Goal: Information Seeking & Learning: Learn about a topic

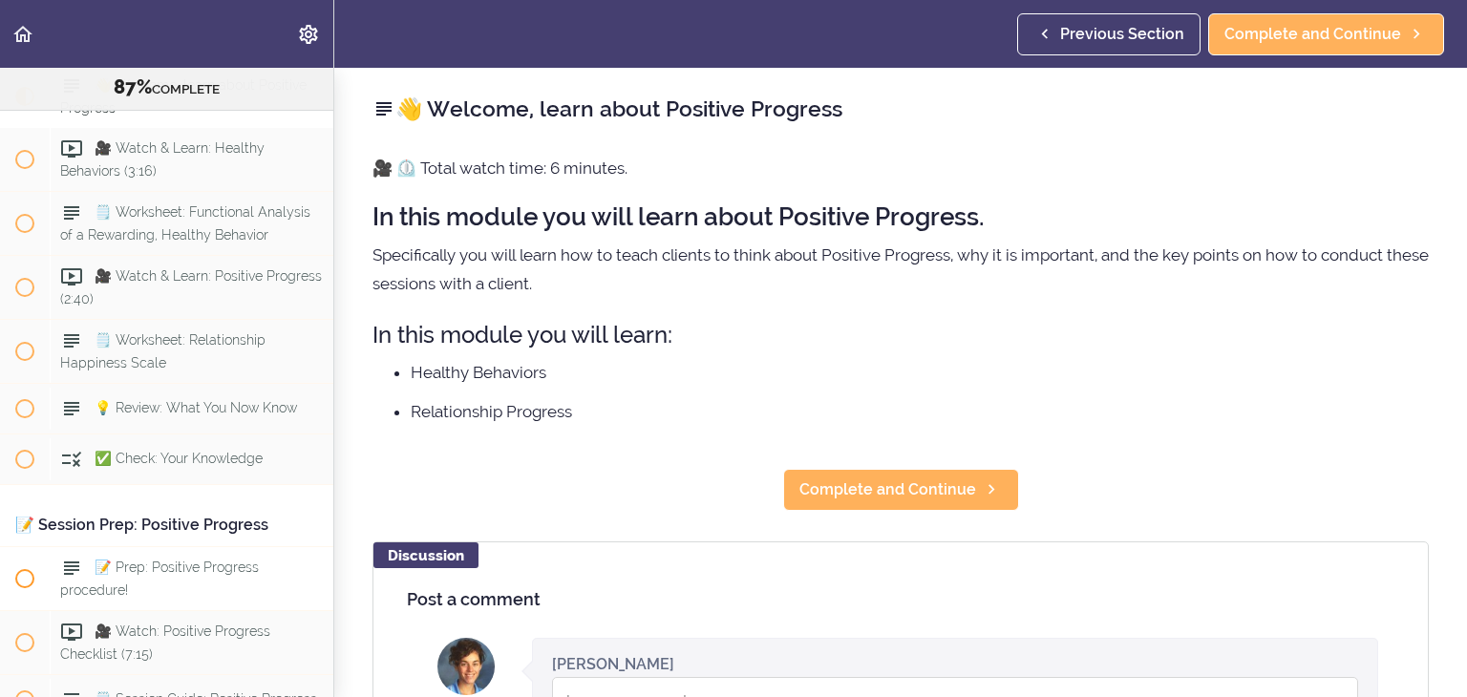
scroll to position [12495, 0]
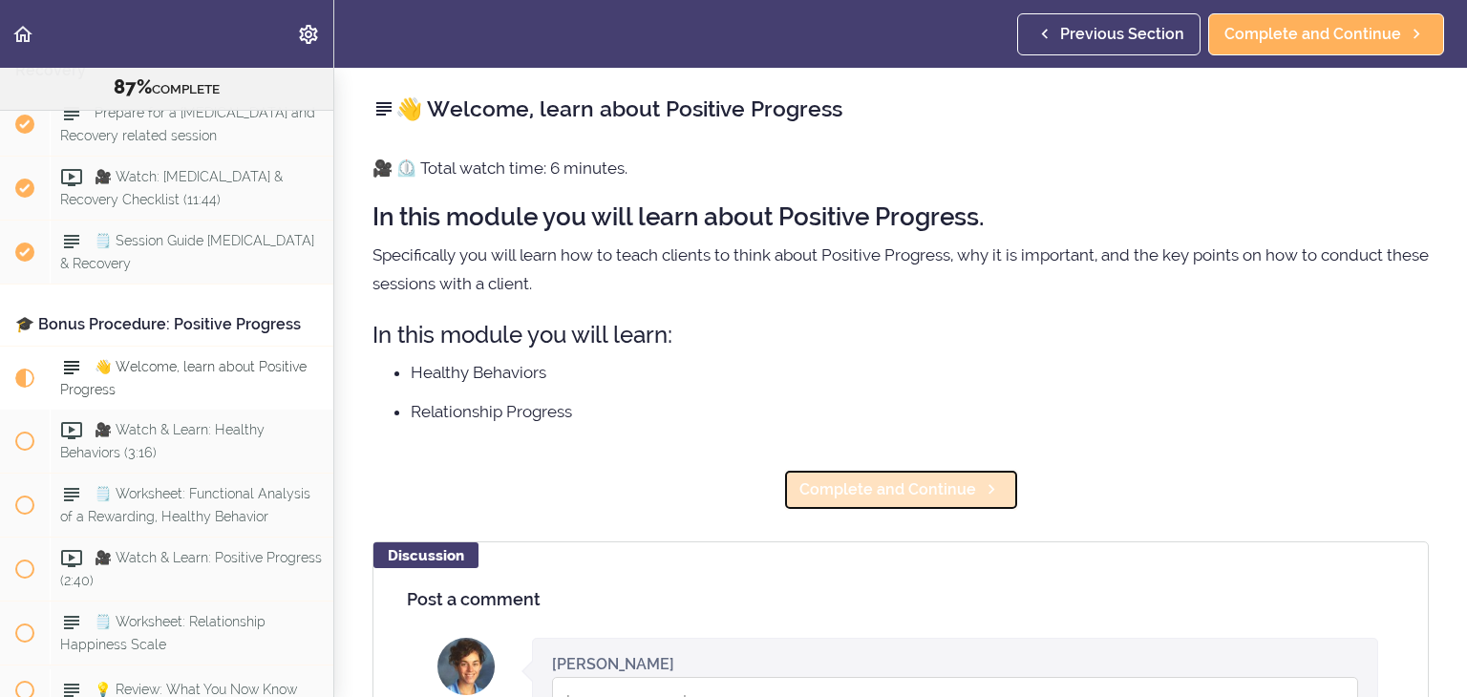
click at [919, 499] on span "Complete and Continue" at bounding box center [887, 489] width 177 height 23
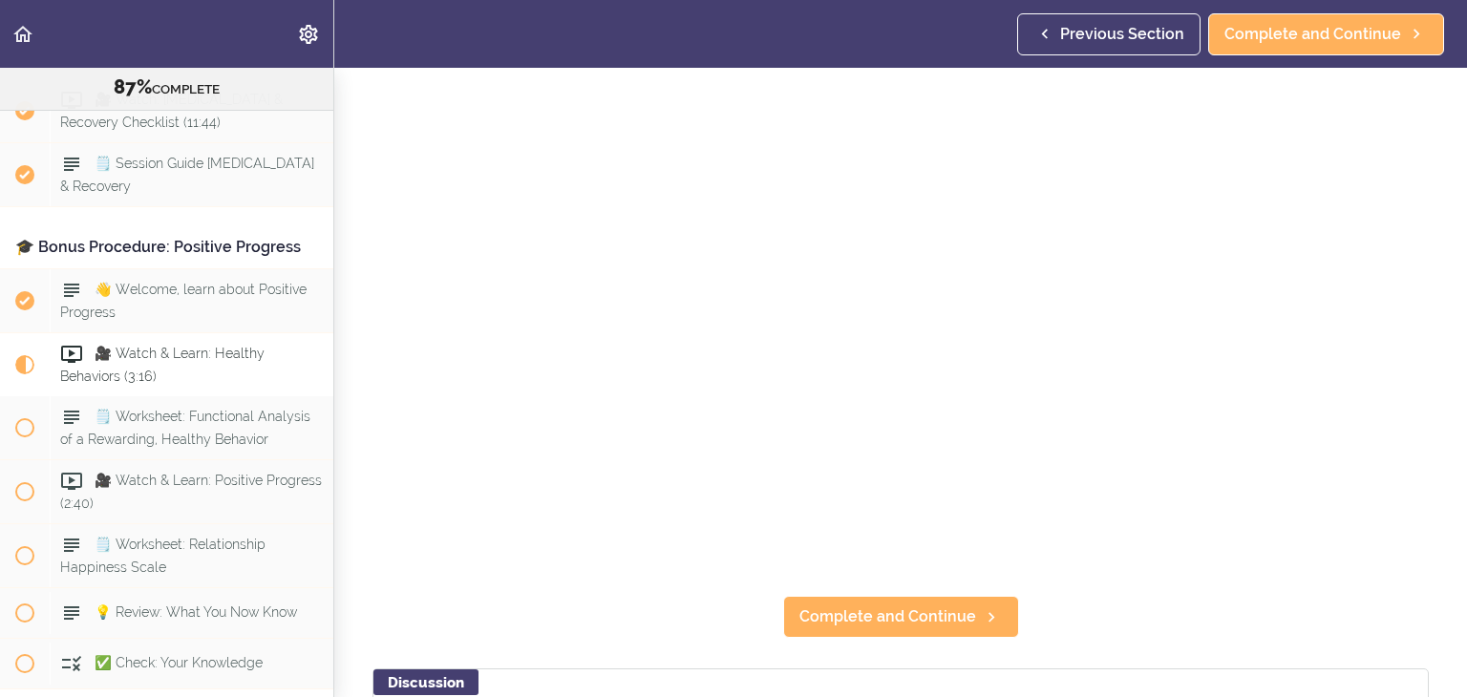
scroll to position [184, 0]
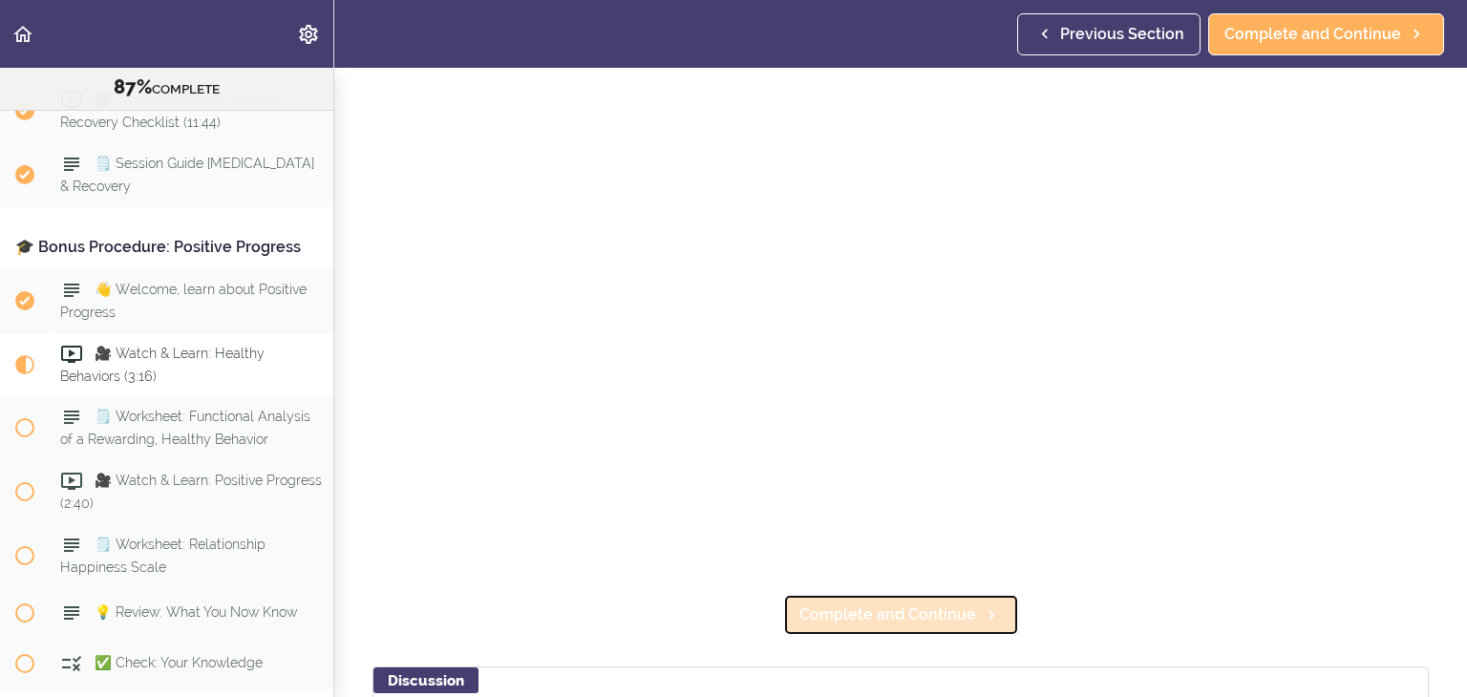
click at [967, 624] on span "Complete and Continue" at bounding box center [887, 615] width 177 height 23
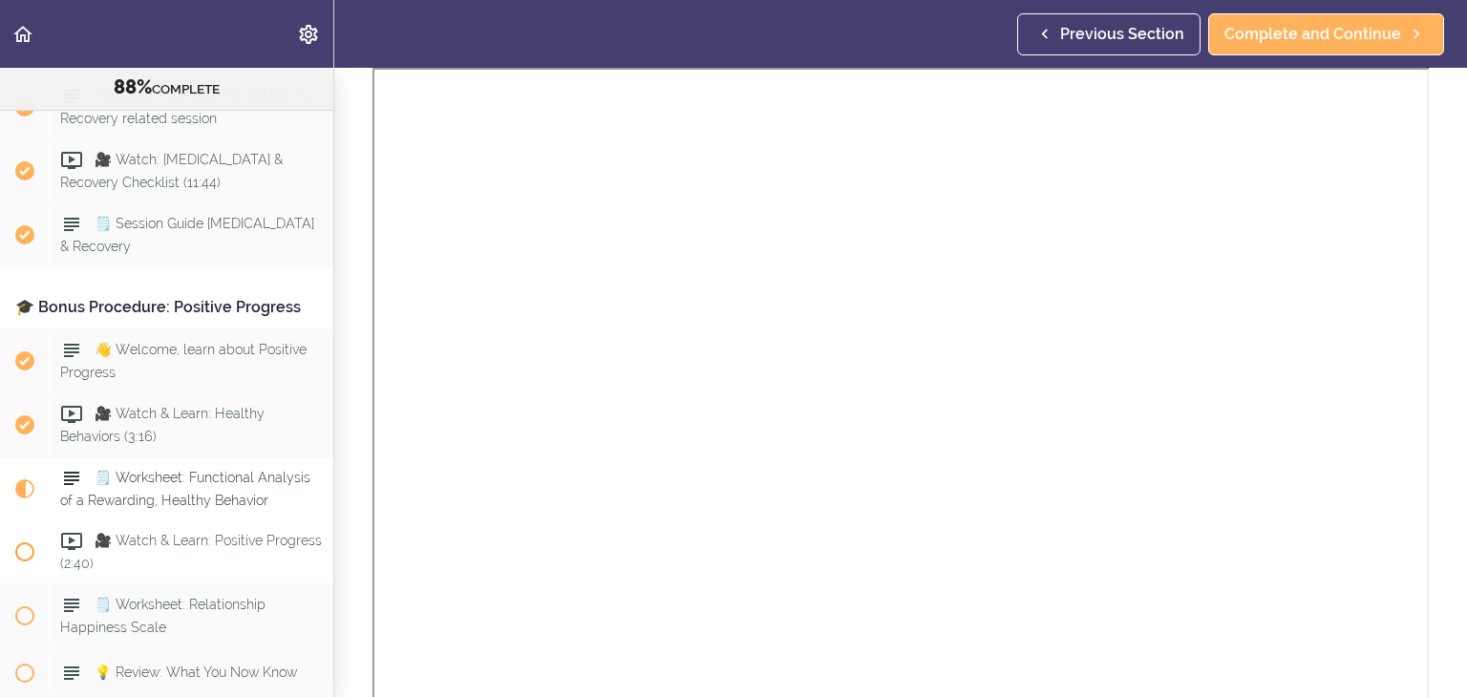
scroll to position [12510, 0]
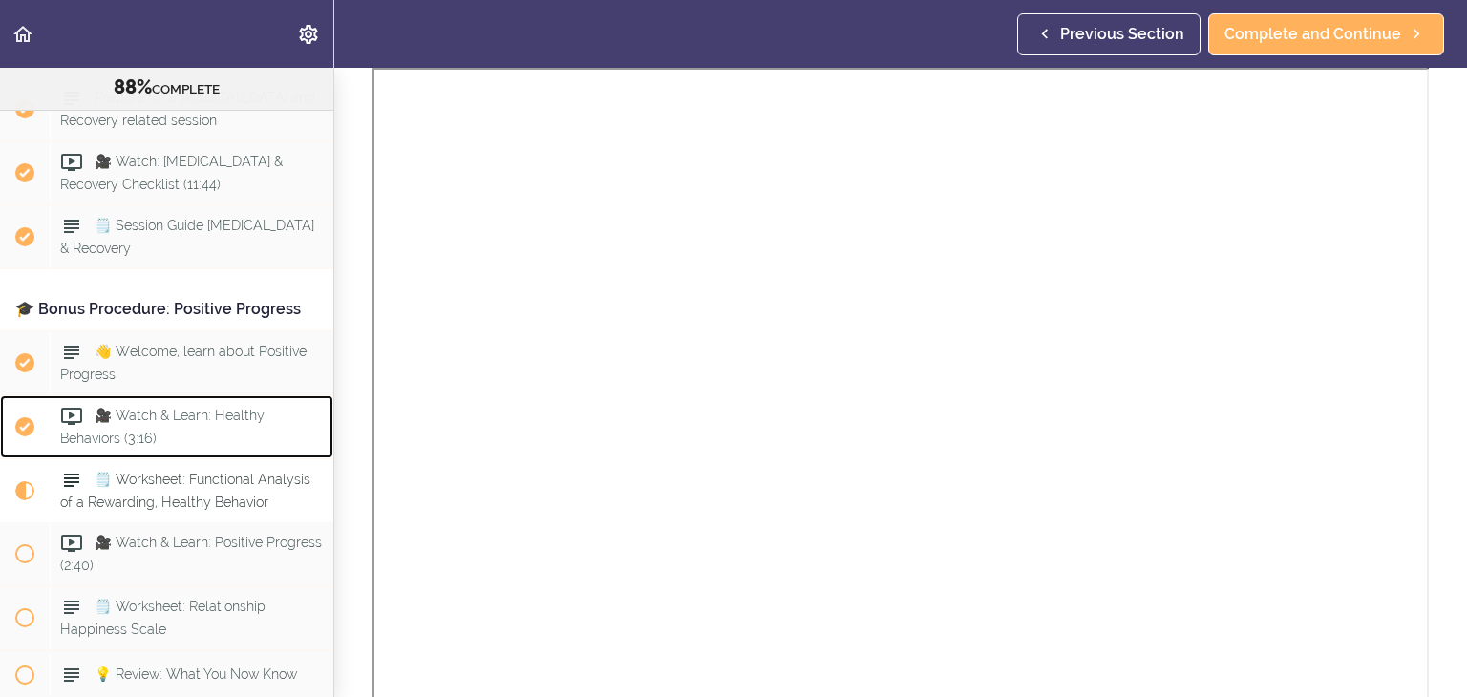
click at [166, 395] on div "🎥 Watch & Learn: Healthy Behaviors (3:16)" at bounding box center [192, 426] width 284 height 63
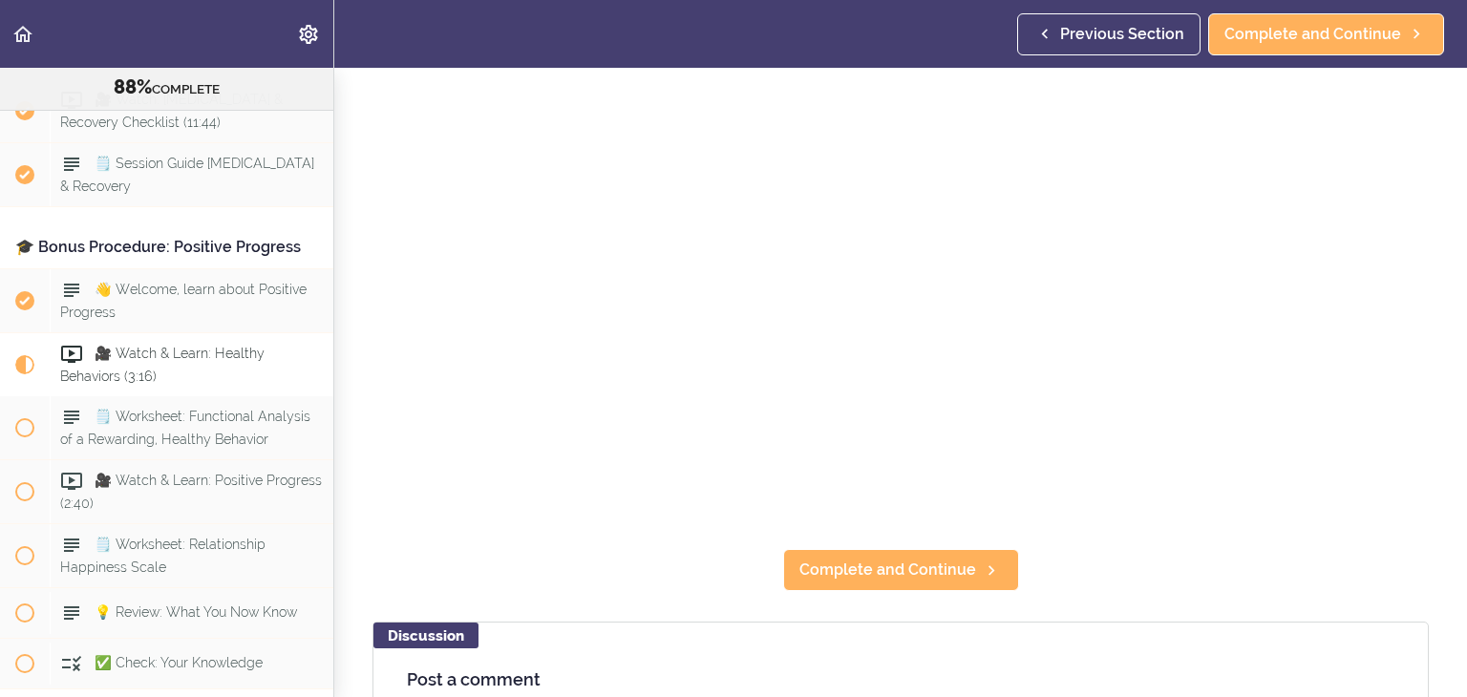
scroll to position [231, 0]
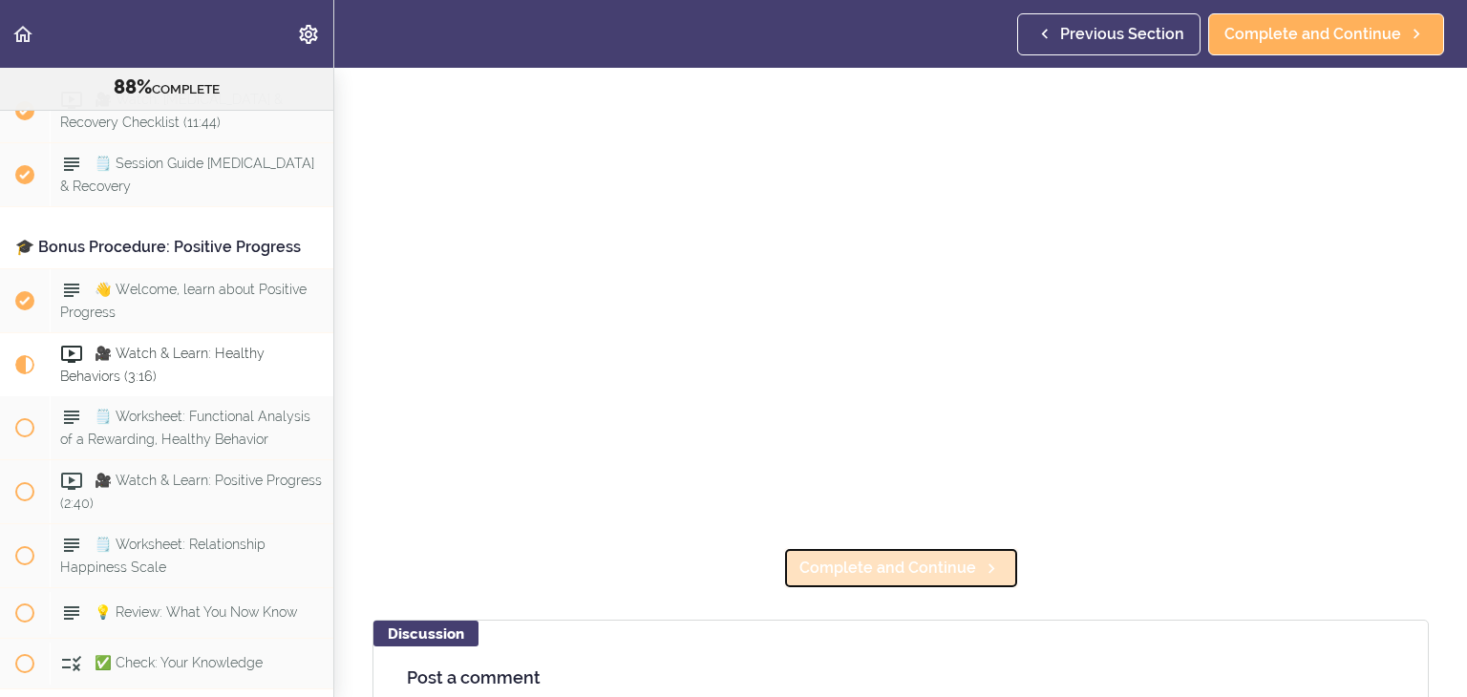
click at [985, 575] on icon at bounding box center [991, 569] width 23 height 20
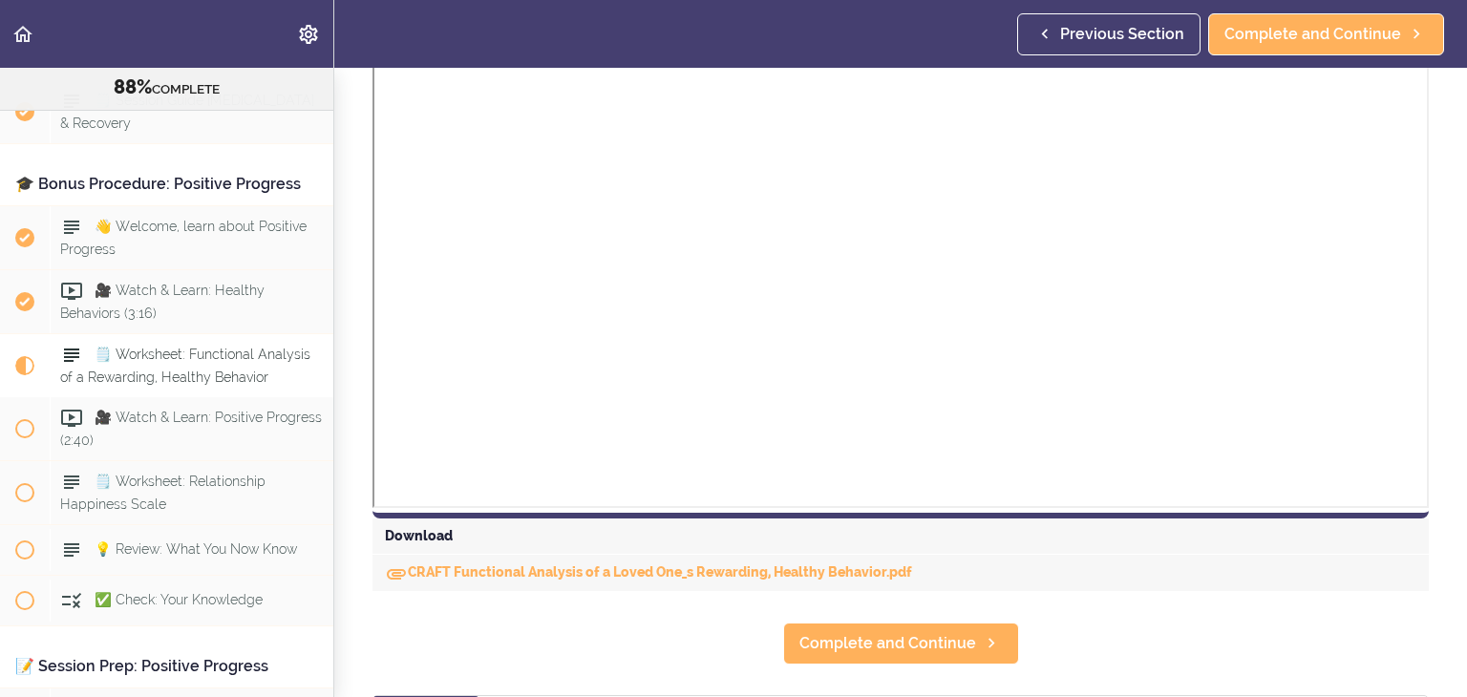
scroll to position [547, 0]
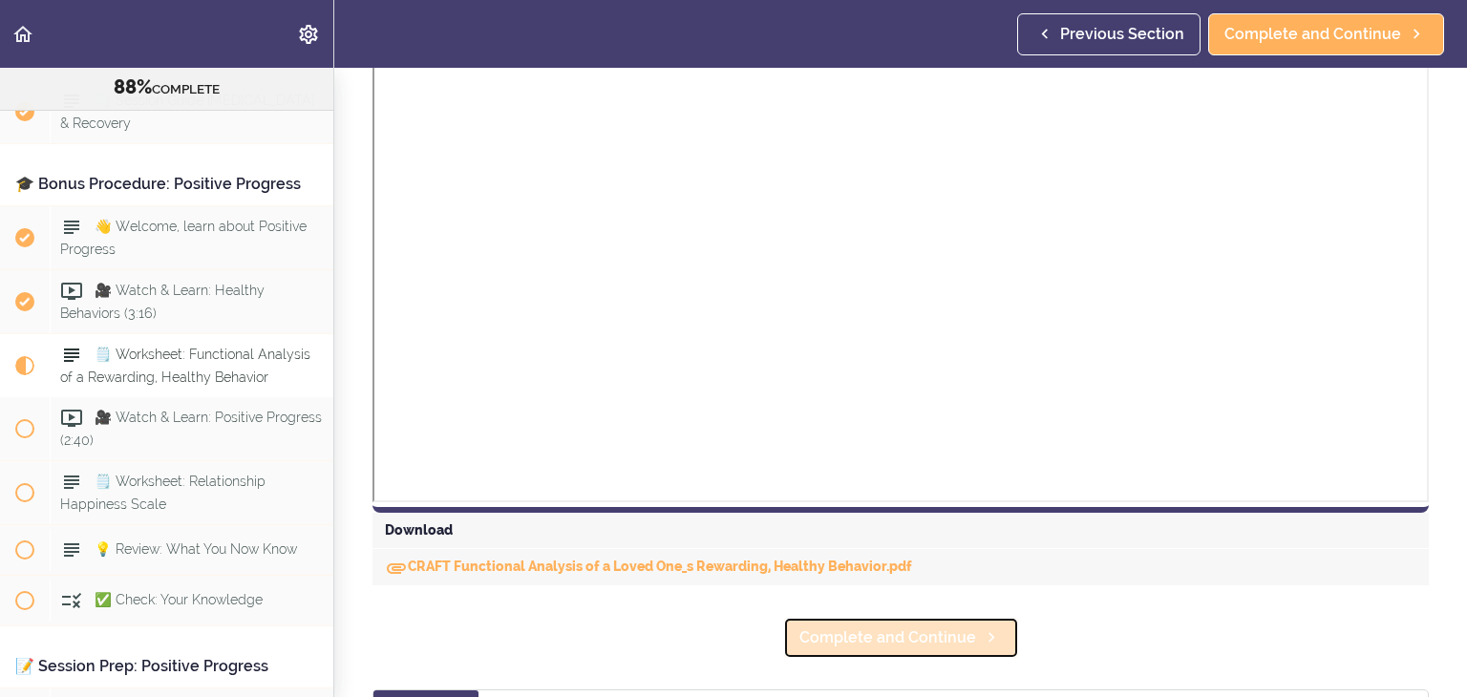
click at [892, 651] on link "Complete and Continue" at bounding box center [901, 638] width 236 height 42
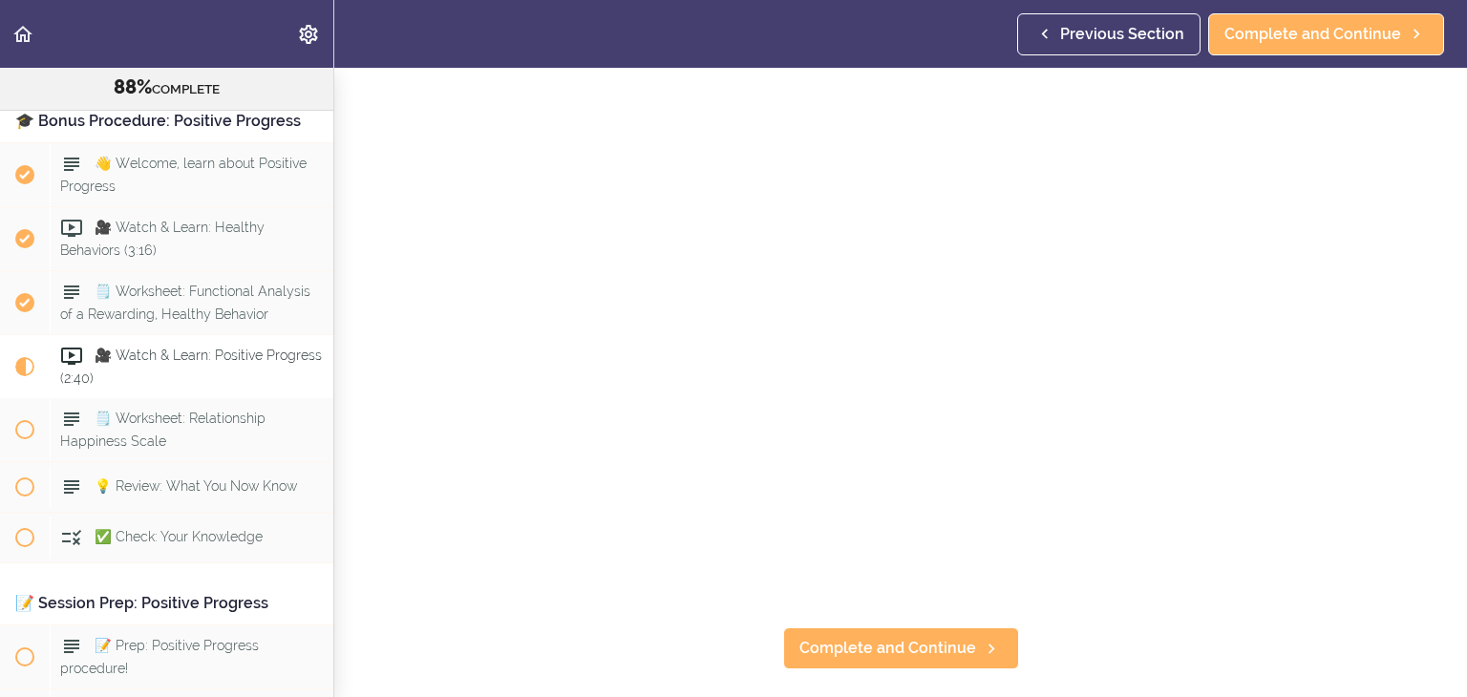
scroll to position [155, 0]
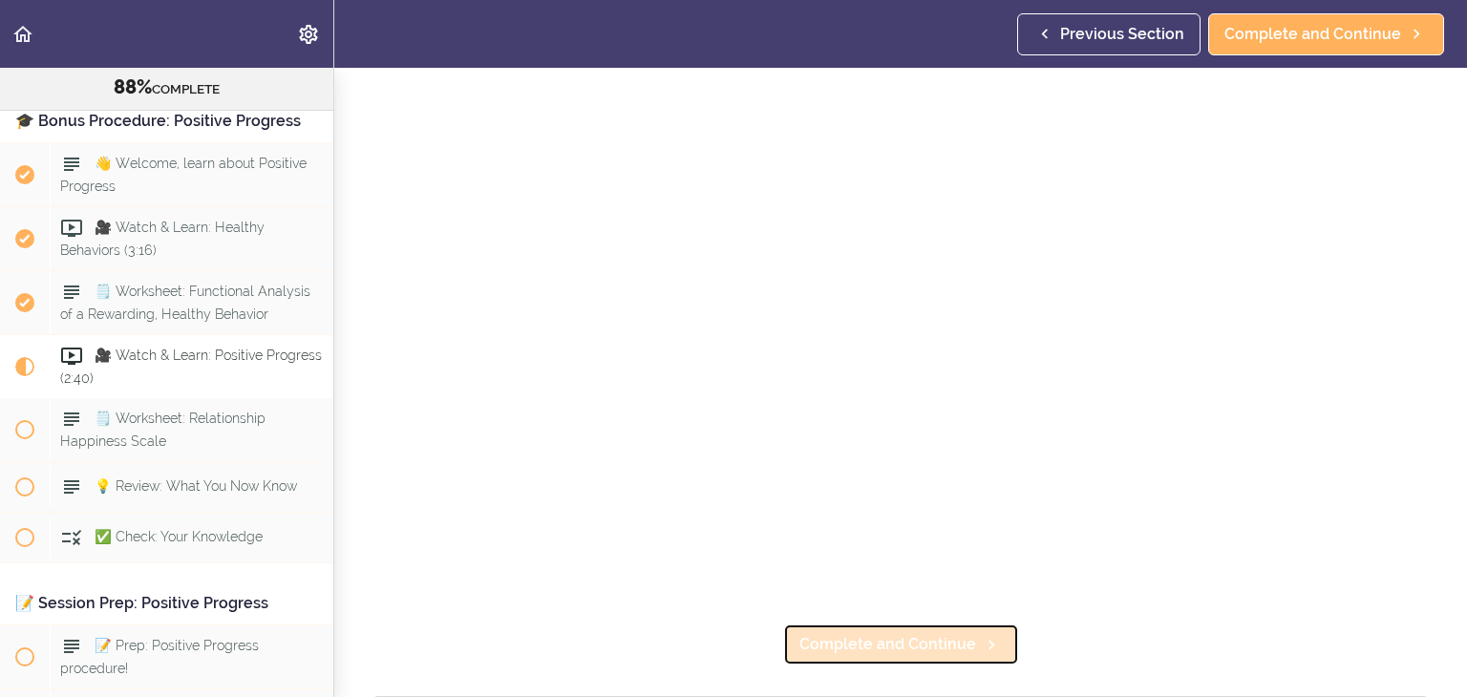
click at [860, 651] on span "Complete and Continue" at bounding box center [887, 644] width 177 height 23
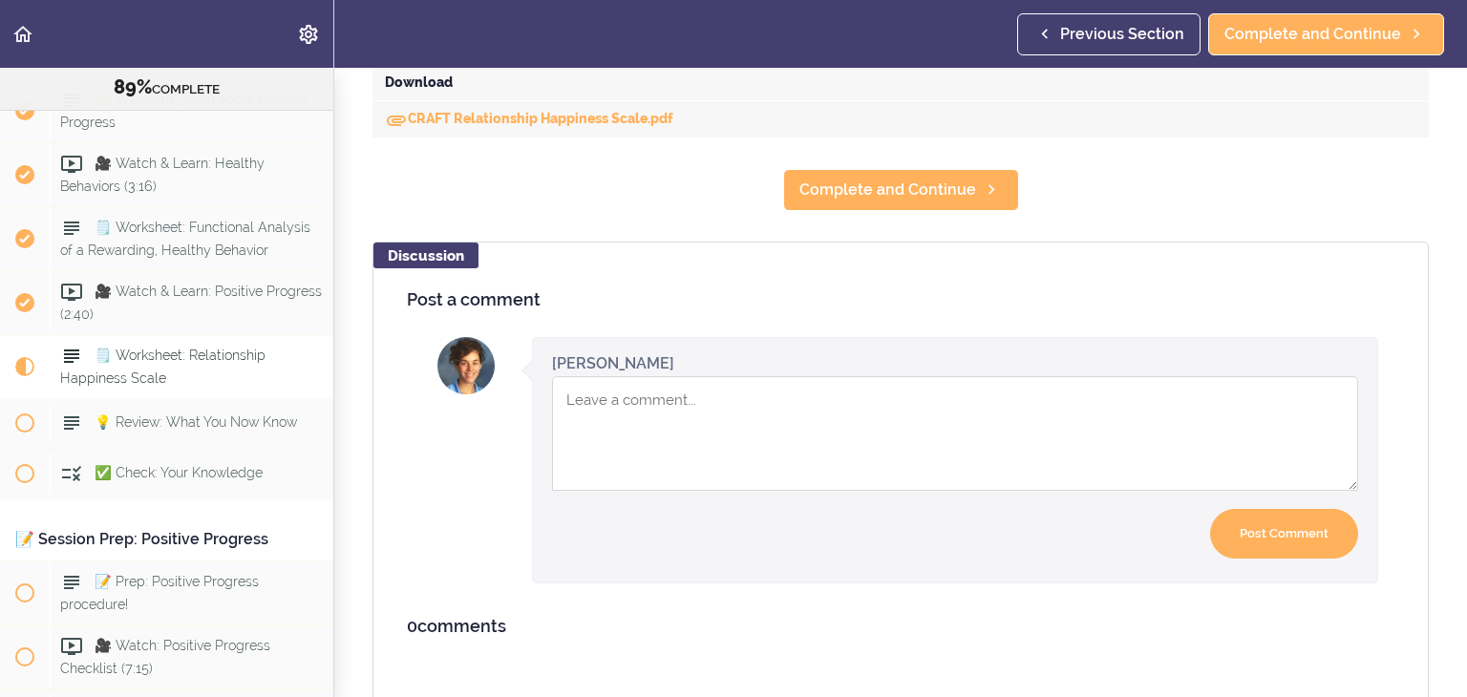
scroll to position [1029, 0]
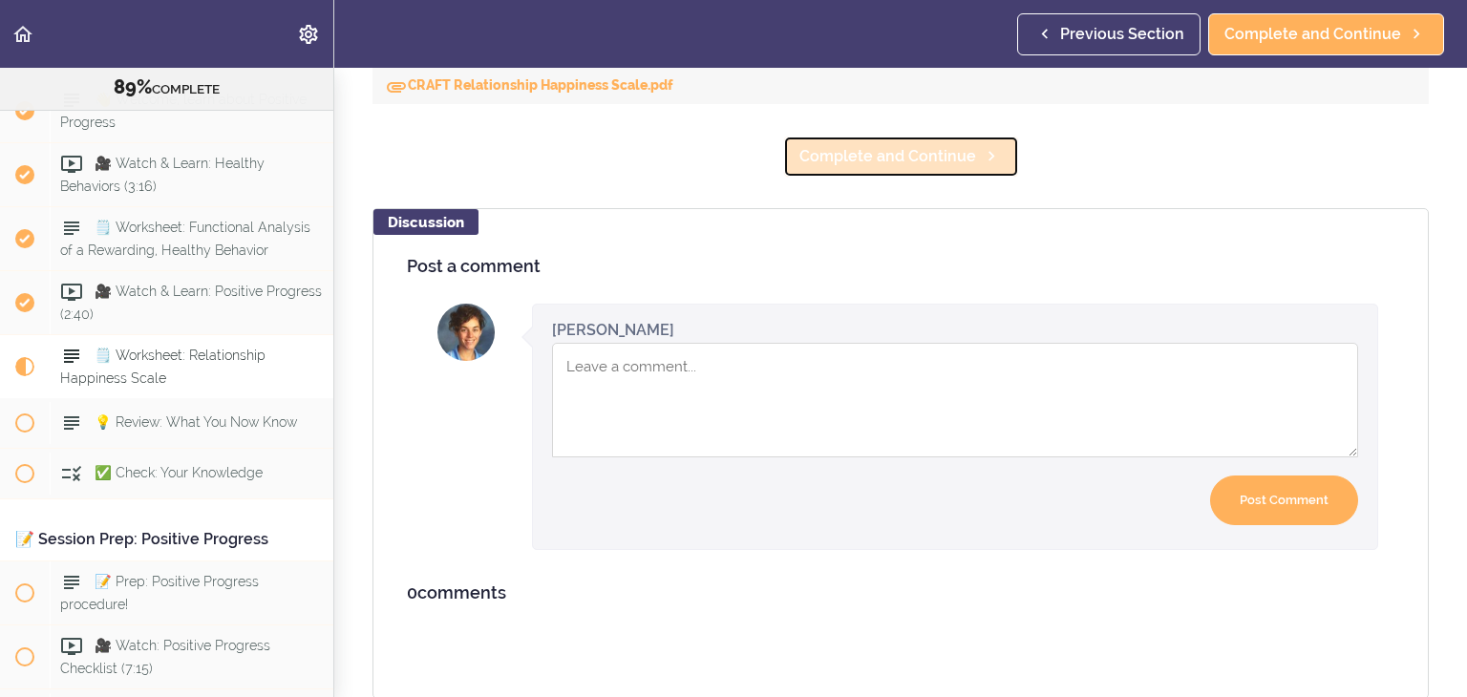
click at [953, 173] on link "Complete and Continue" at bounding box center [901, 157] width 236 height 42
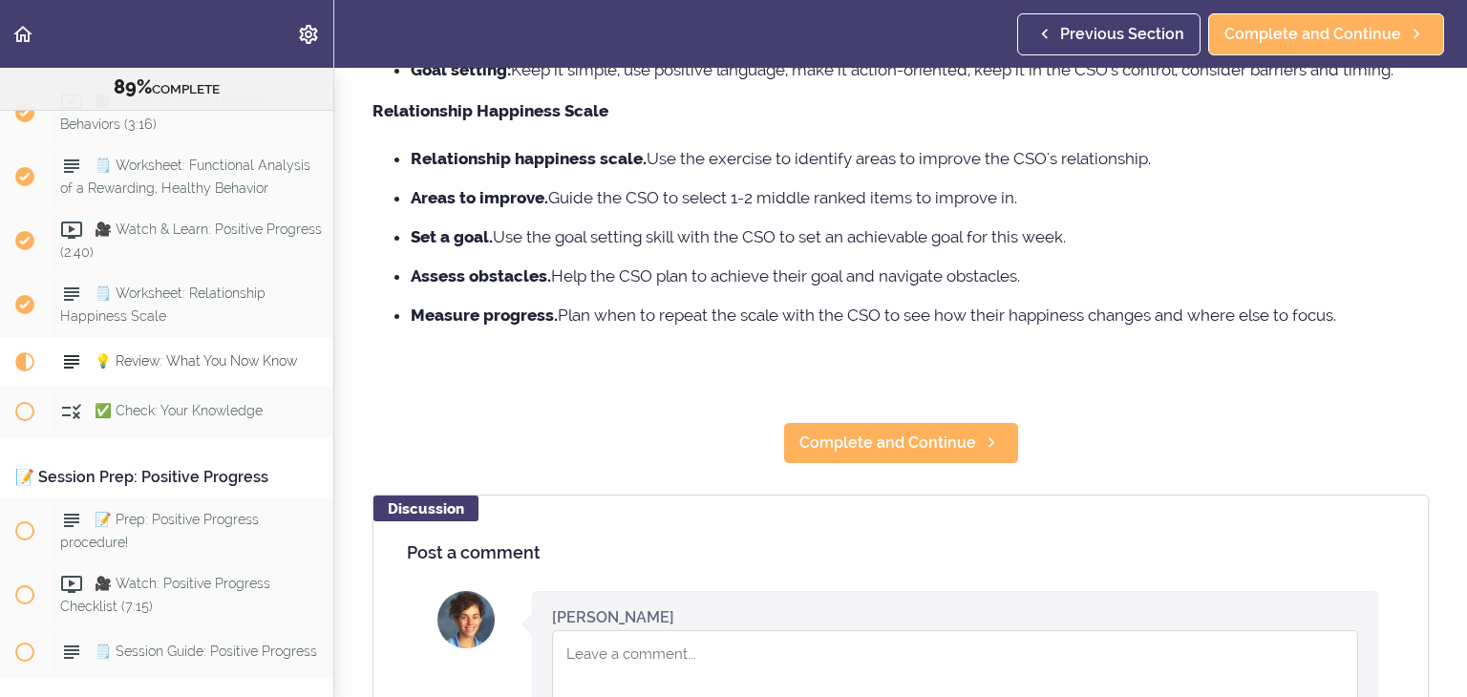
scroll to position [371, 0]
click at [827, 450] on span "Complete and Continue" at bounding box center [887, 443] width 177 height 23
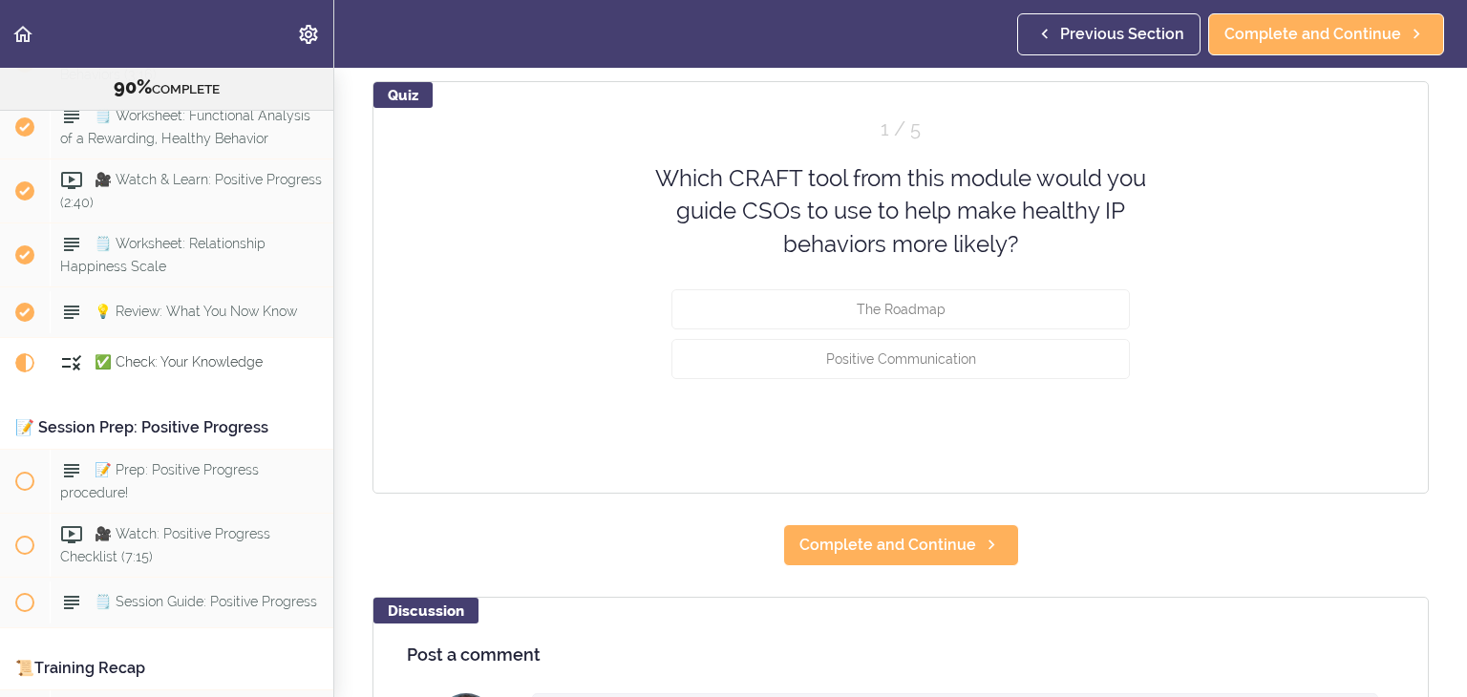
scroll to position [153, 0]
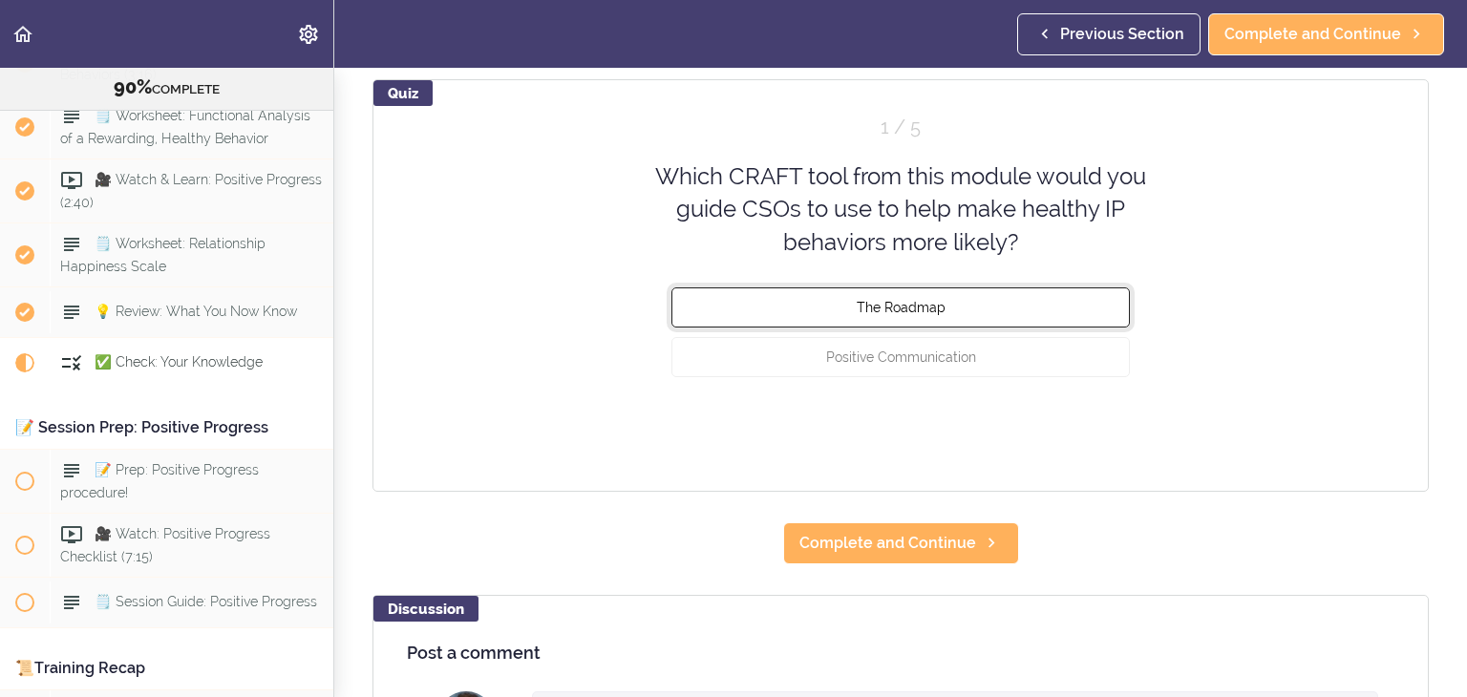
click at [945, 309] on button "The Roadmap" at bounding box center [900, 307] width 458 height 40
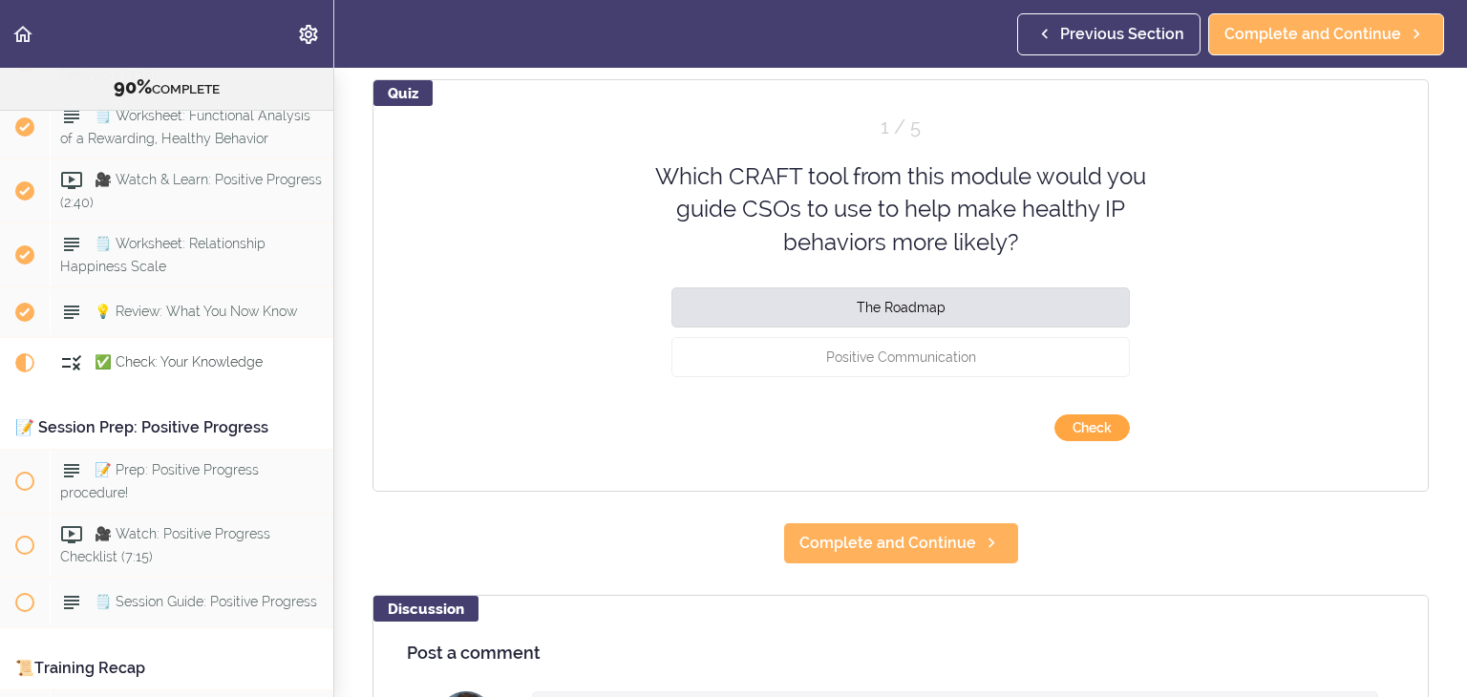
click at [1090, 434] on button "Check" at bounding box center [1091, 427] width 75 height 27
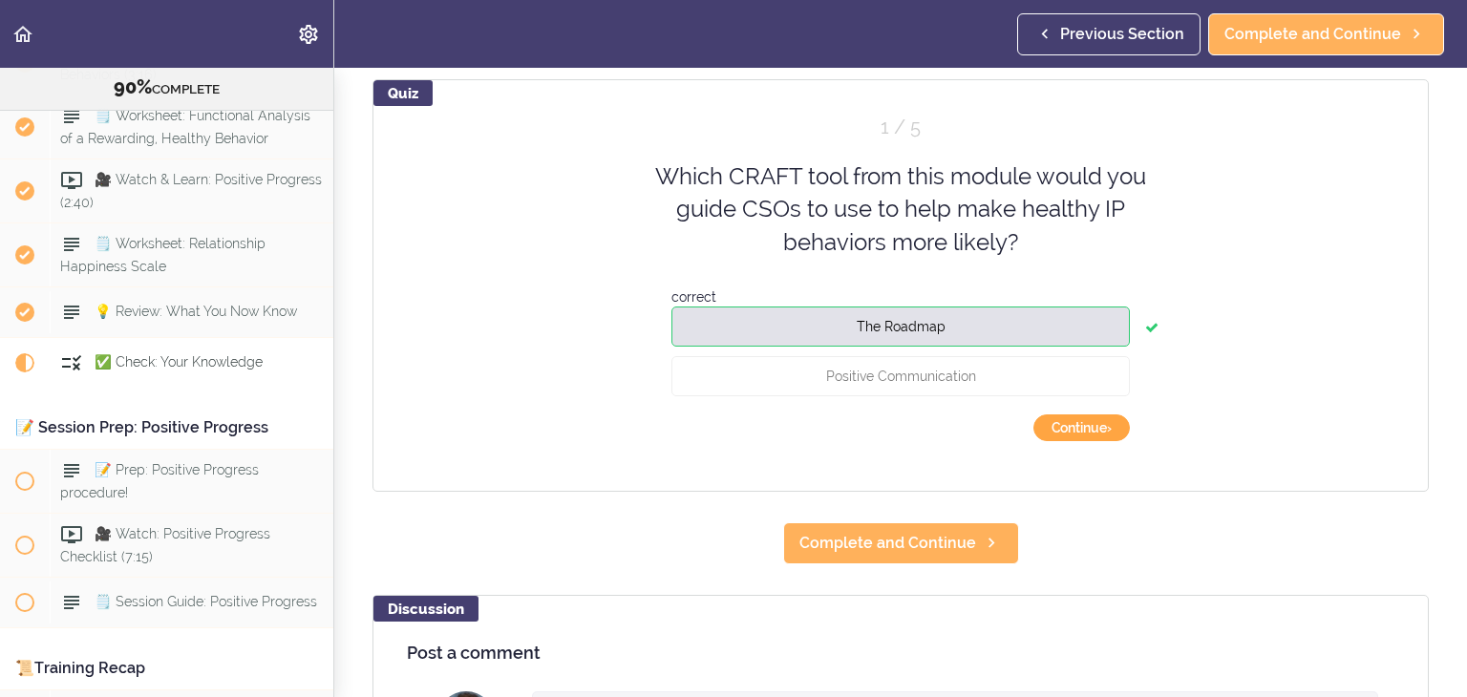
click at [1090, 434] on button "Continue ›" at bounding box center [1081, 427] width 96 height 27
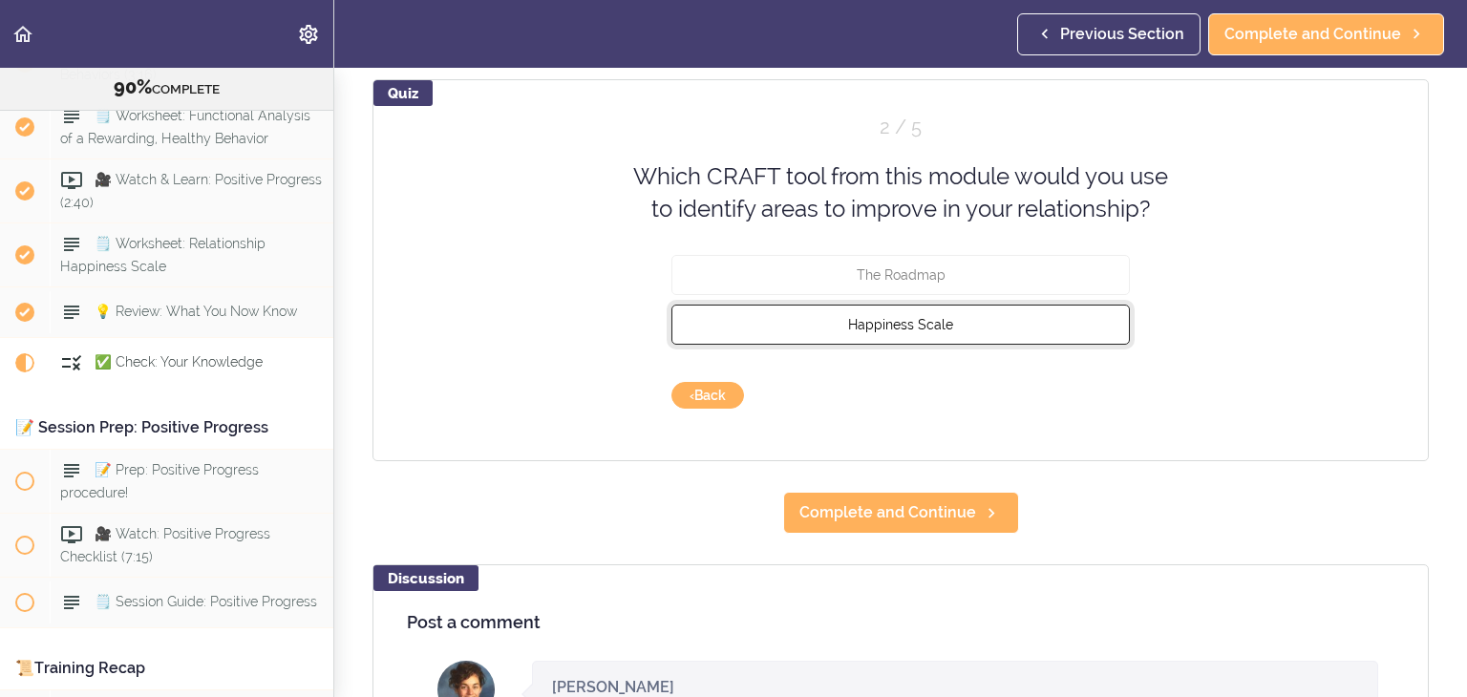
click at [948, 333] on button "Happiness Scale" at bounding box center [900, 324] width 458 height 40
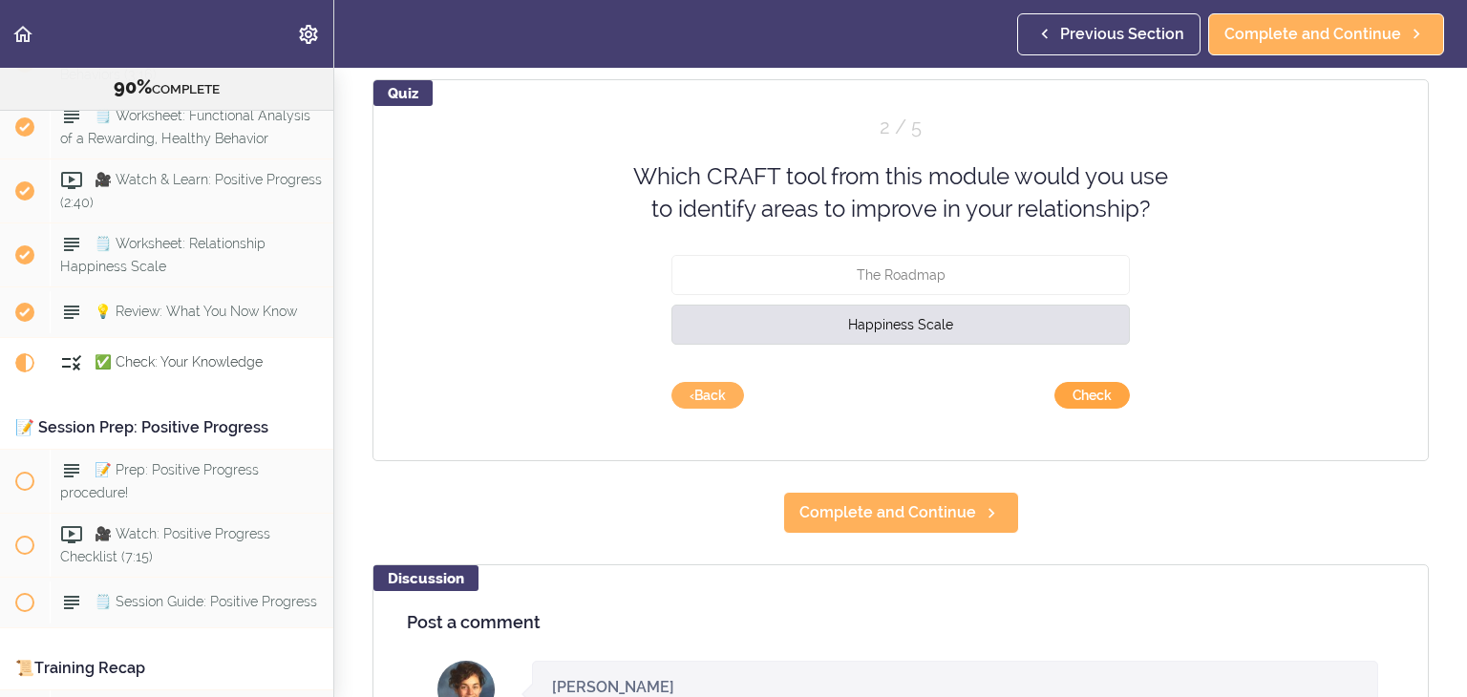
click at [1069, 397] on button "Check" at bounding box center [1091, 395] width 75 height 27
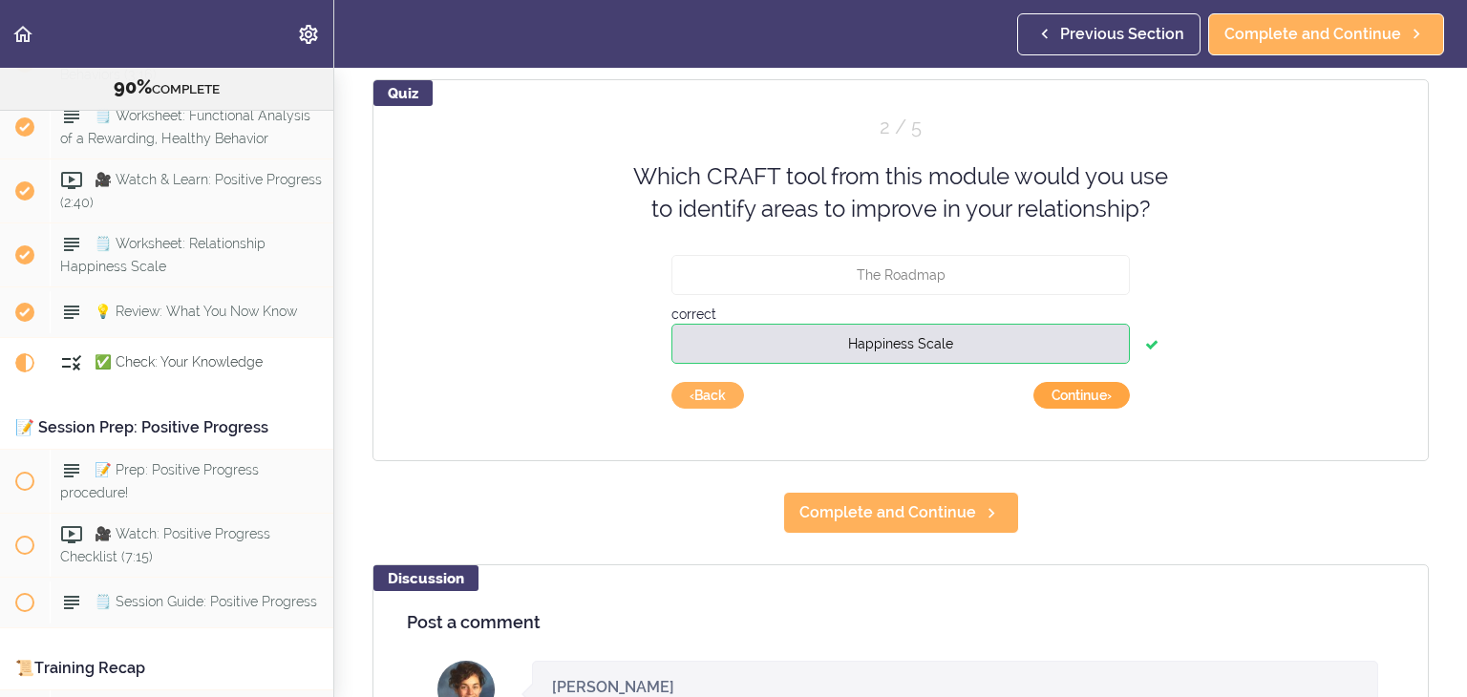
click at [1045, 395] on button "Continue ›" at bounding box center [1081, 395] width 96 height 27
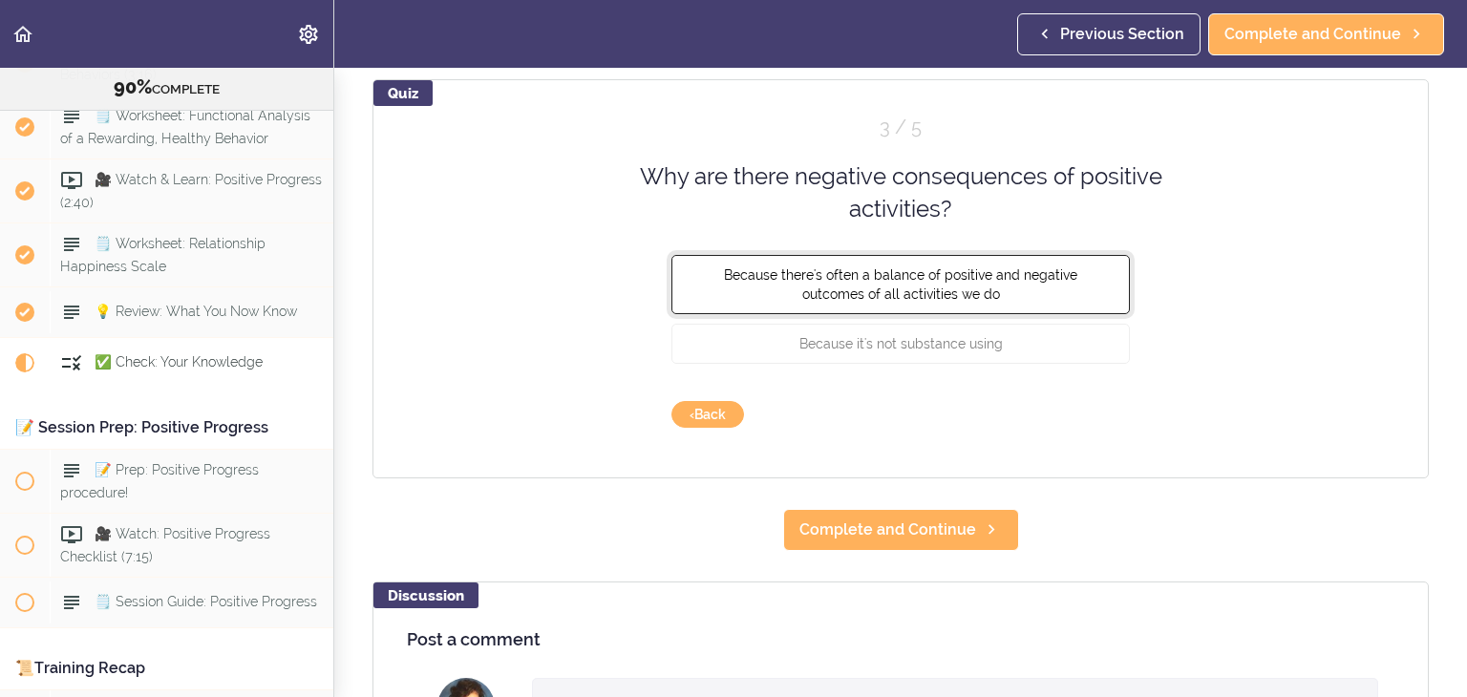
click at [1063, 303] on button "Because there's often a balance of positive and negative outcomes of all activi…" at bounding box center [900, 283] width 458 height 59
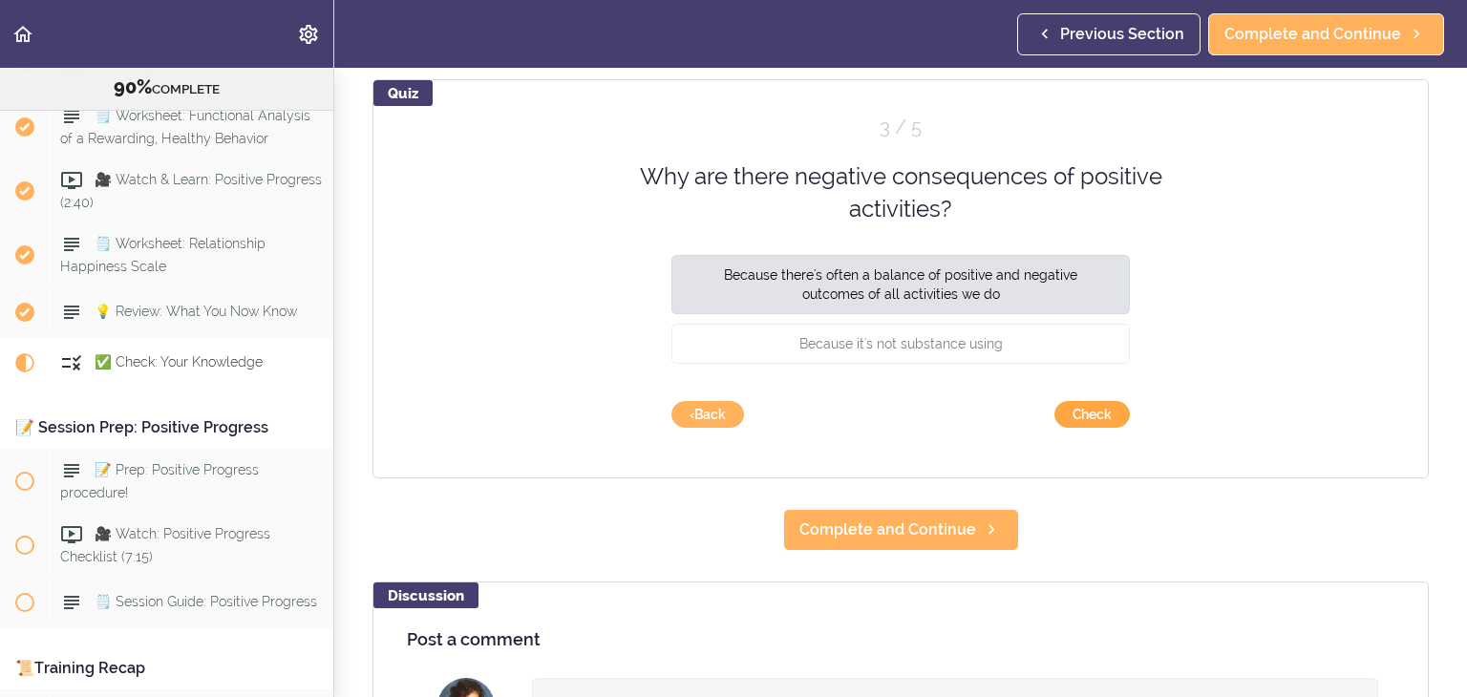
click at [1099, 426] on button "Check" at bounding box center [1091, 414] width 75 height 27
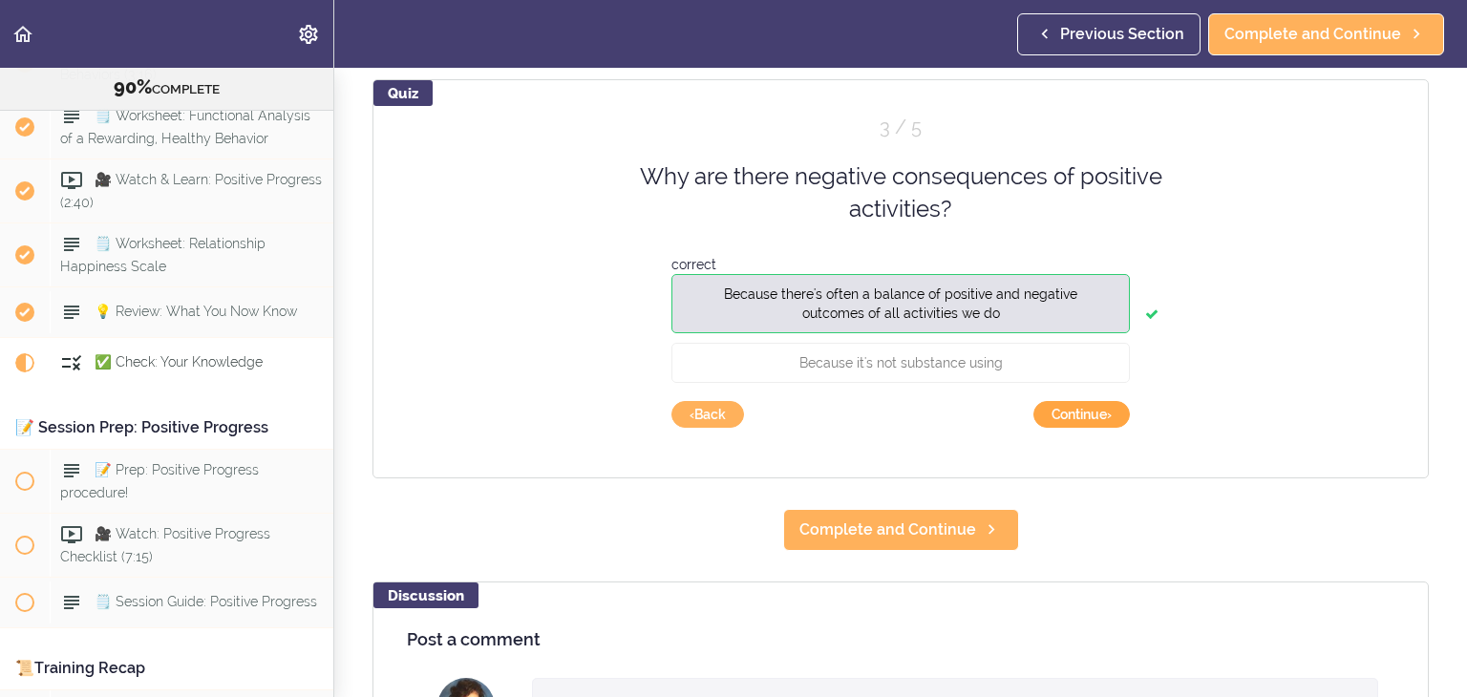
click at [1091, 417] on button "Continue ›" at bounding box center [1081, 414] width 96 height 27
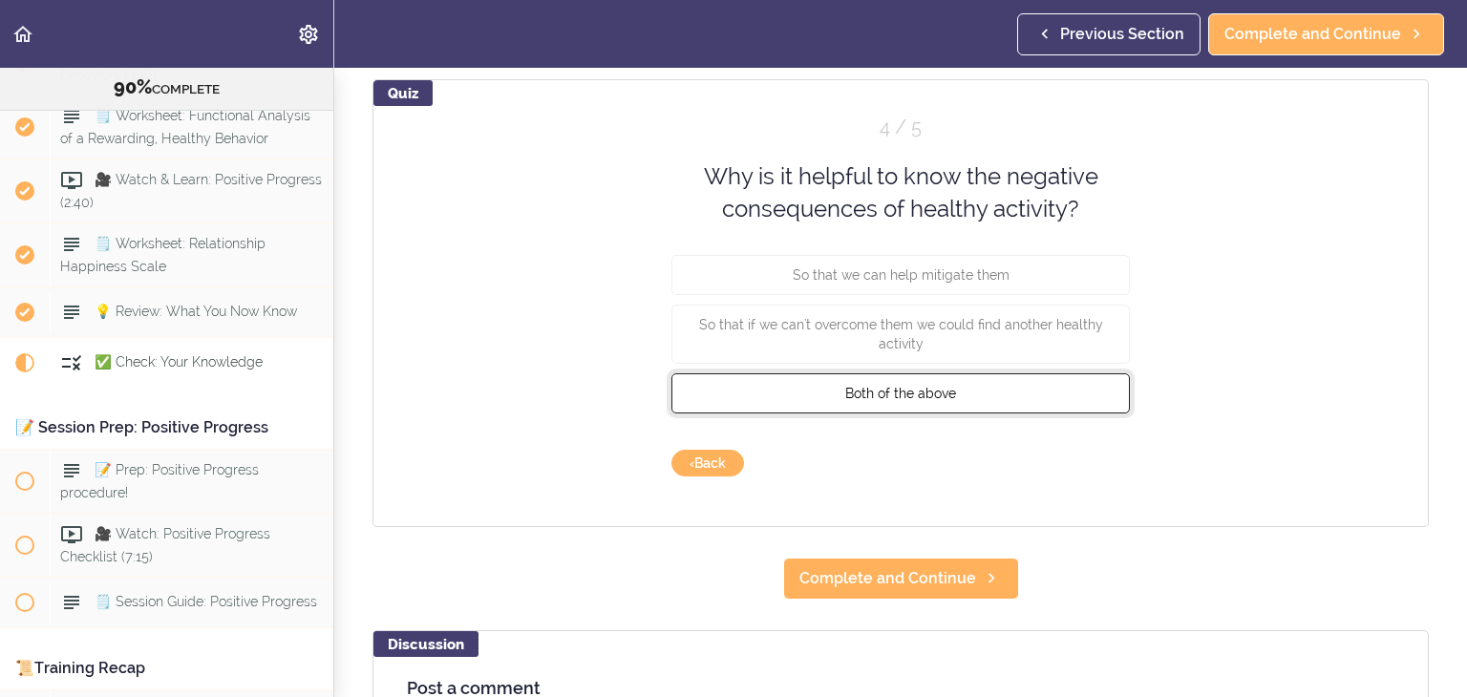
click at [987, 390] on button "Both of the above" at bounding box center [900, 392] width 458 height 40
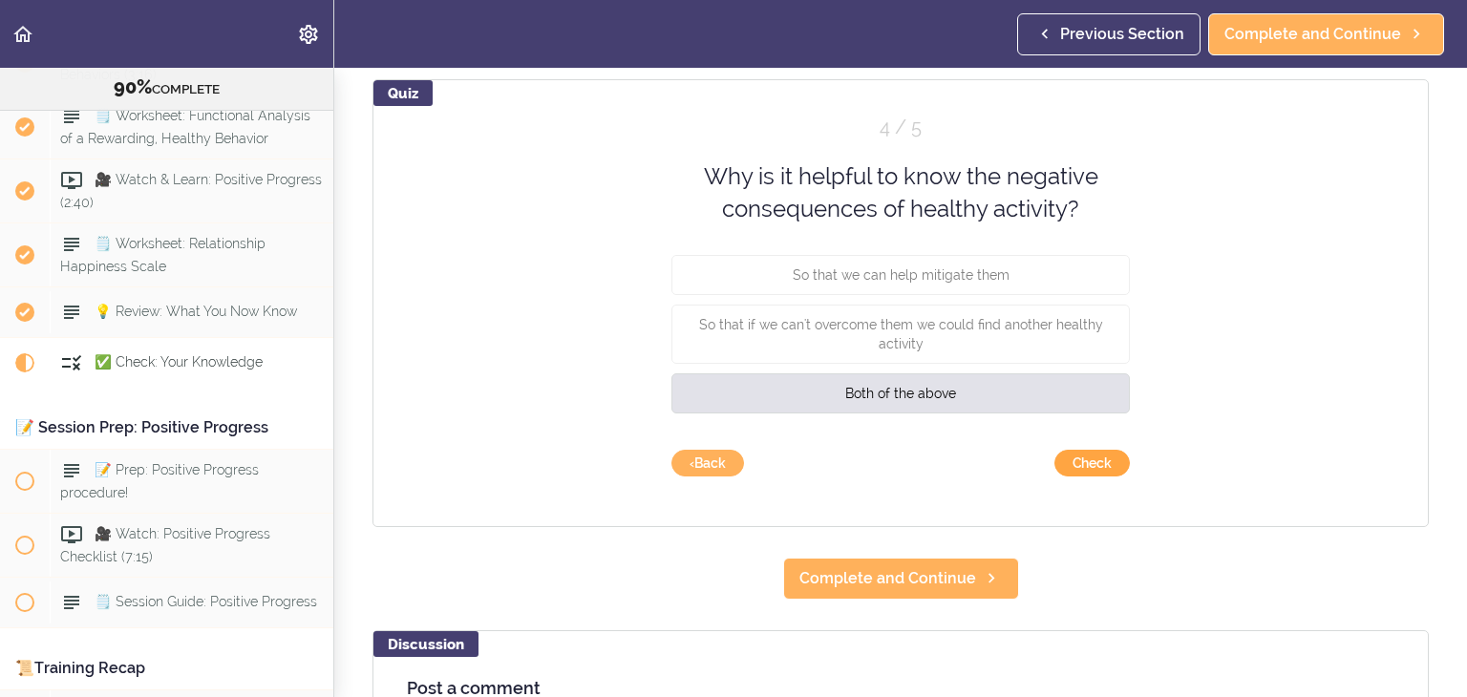
click at [1096, 469] on button "Check" at bounding box center [1091, 463] width 75 height 27
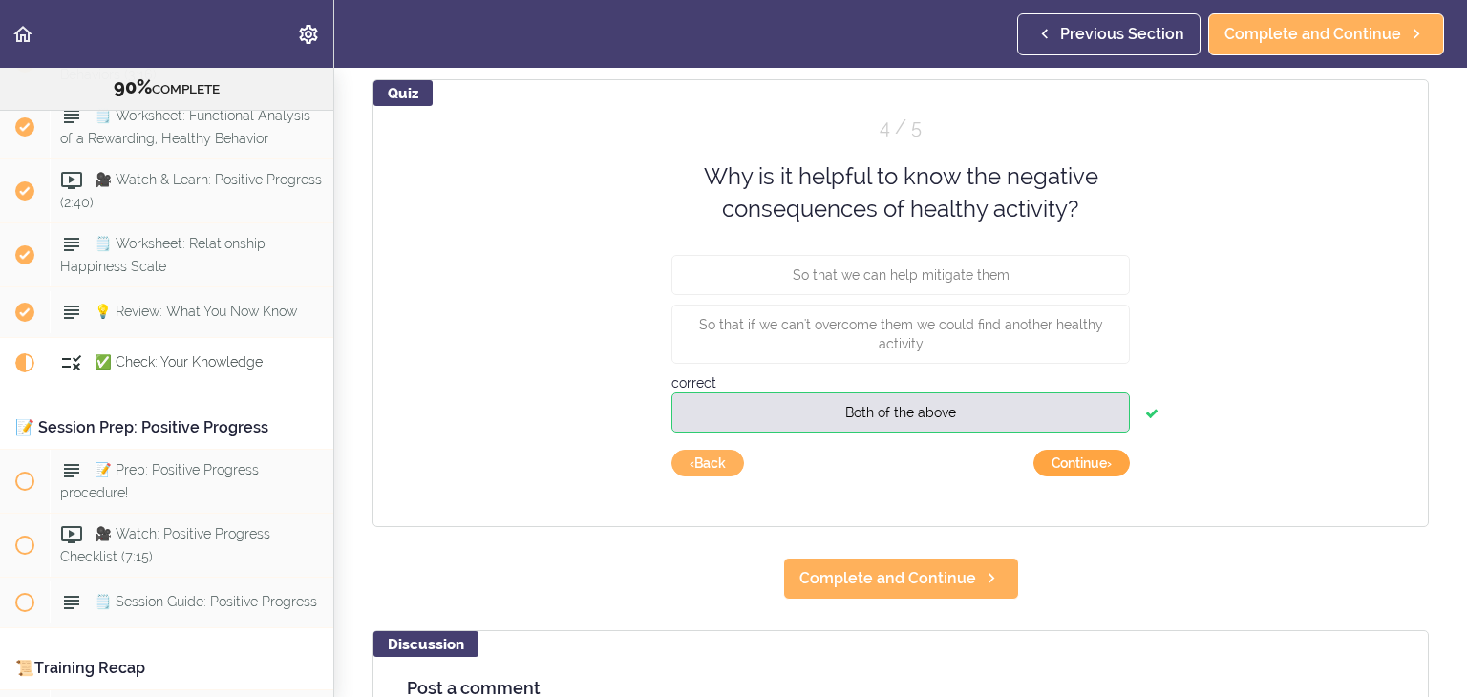
click at [1096, 469] on button "Continue ›" at bounding box center [1081, 463] width 96 height 27
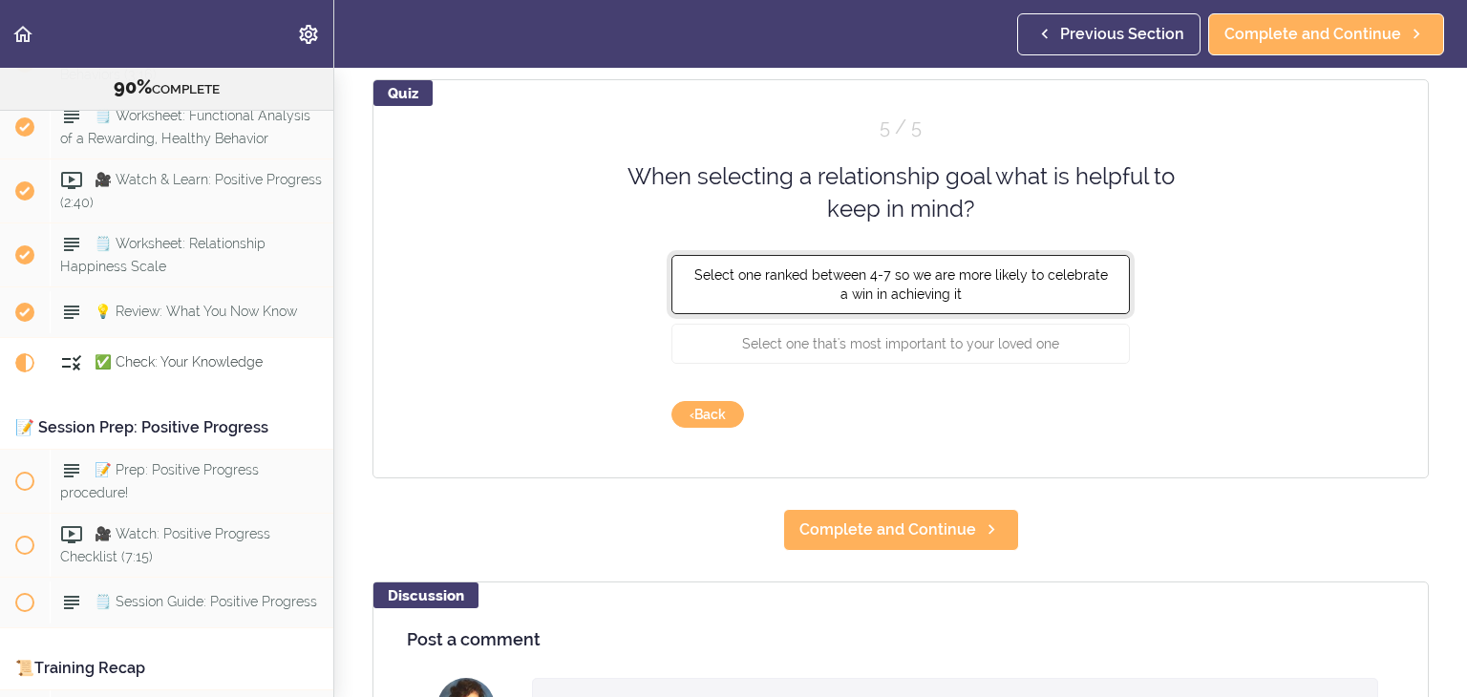
click at [890, 282] on button "Select one ranked between 4-7 so we are more likely to celebrate a win in achie…" at bounding box center [900, 283] width 458 height 59
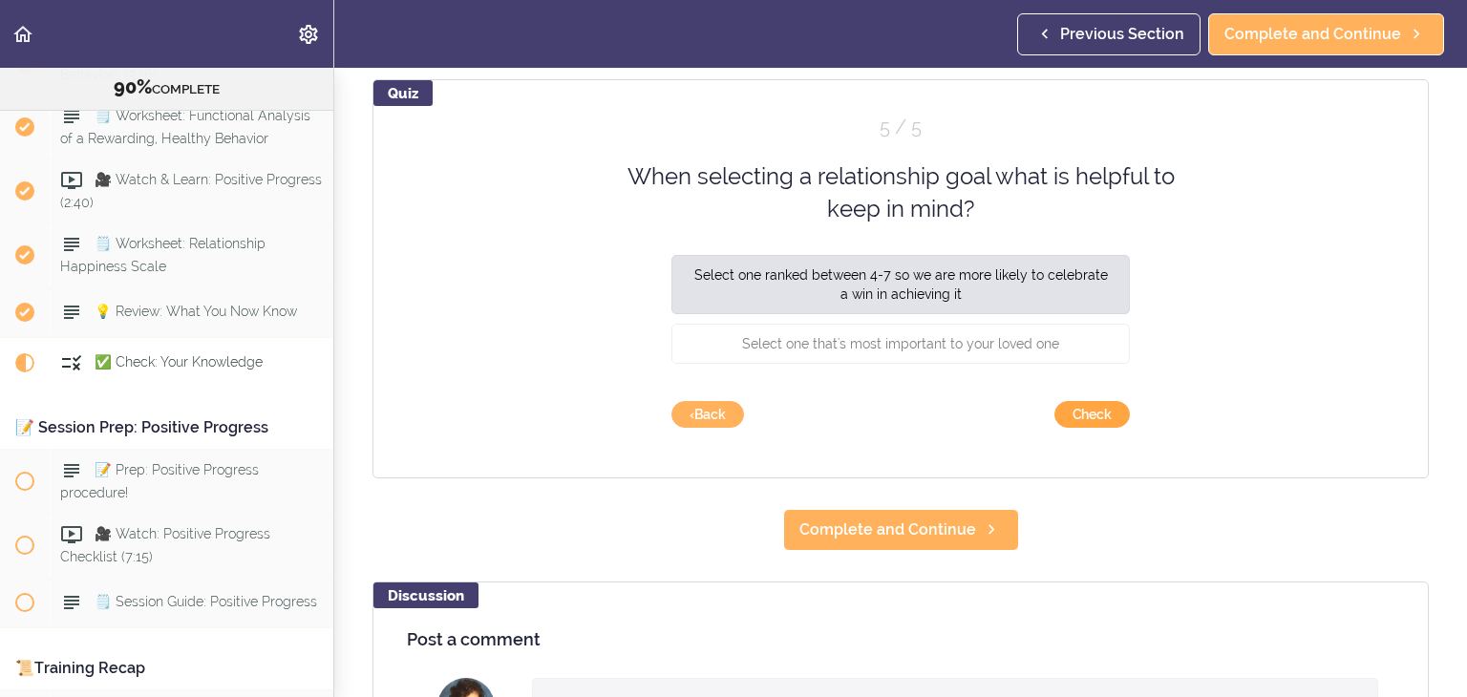
click at [1120, 417] on button "Check" at bounding box center [1091, 414] width 75 height 27
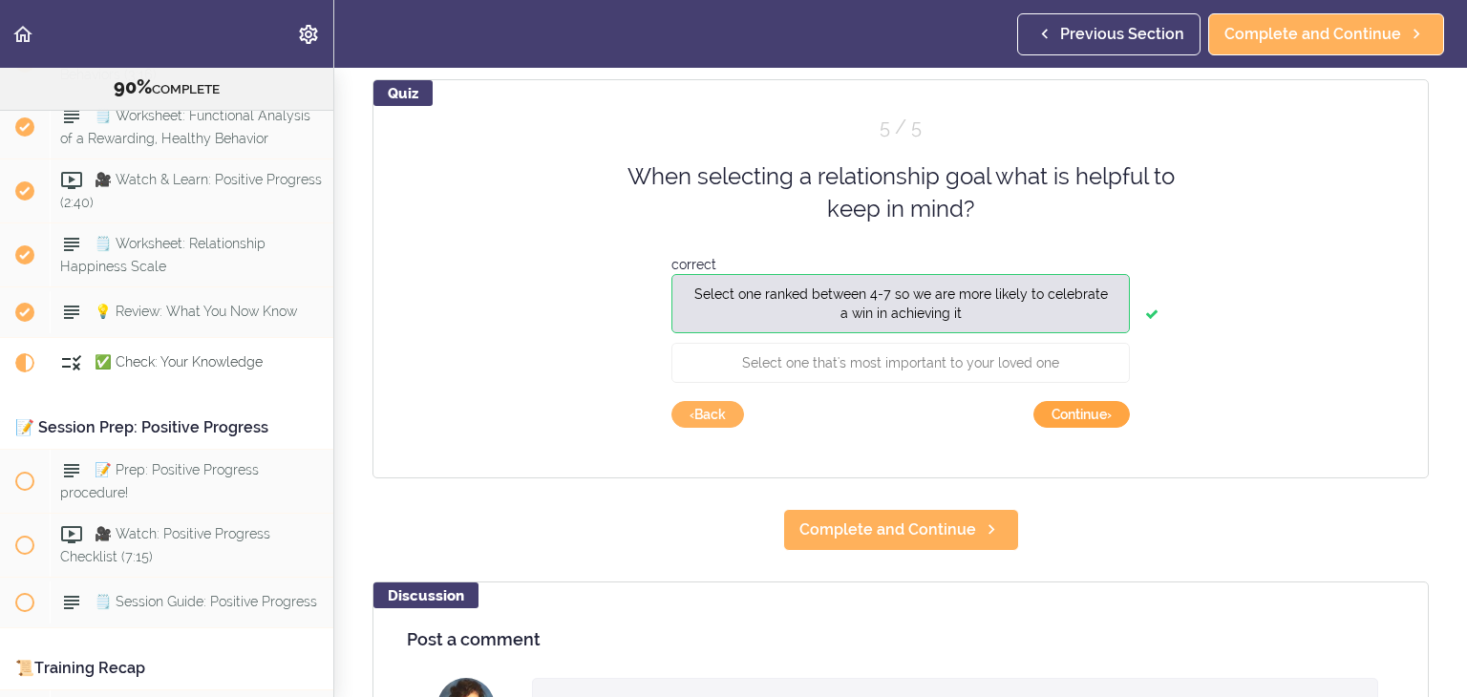
click at [1120, 417] on button "Continue ›" at bounding box center [1081, 414] width 96 height 27
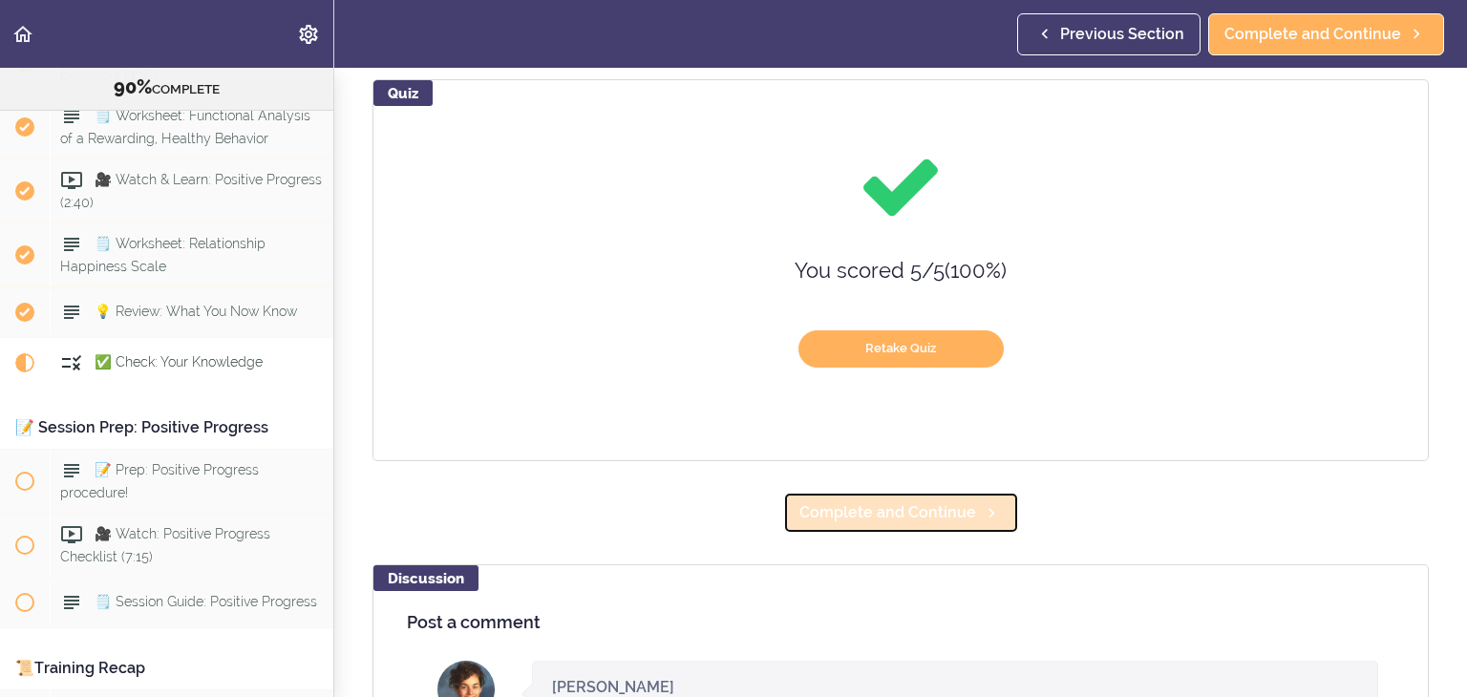
click at [885, 512] on span "Complete and Continue" at bounding box center [887, 512] width 177 height 23
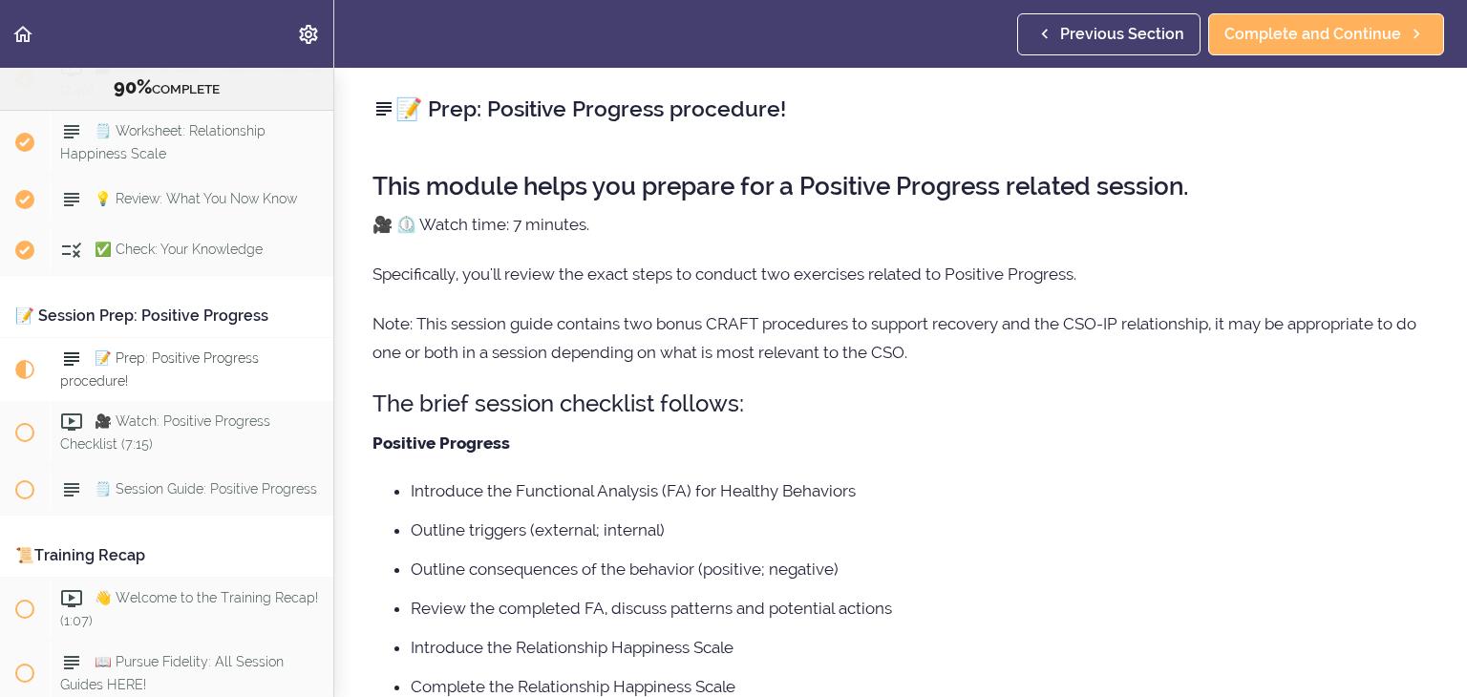
scroll to position [12988, 0]
